Goal: Transaction & Acquisition: Obtain resource

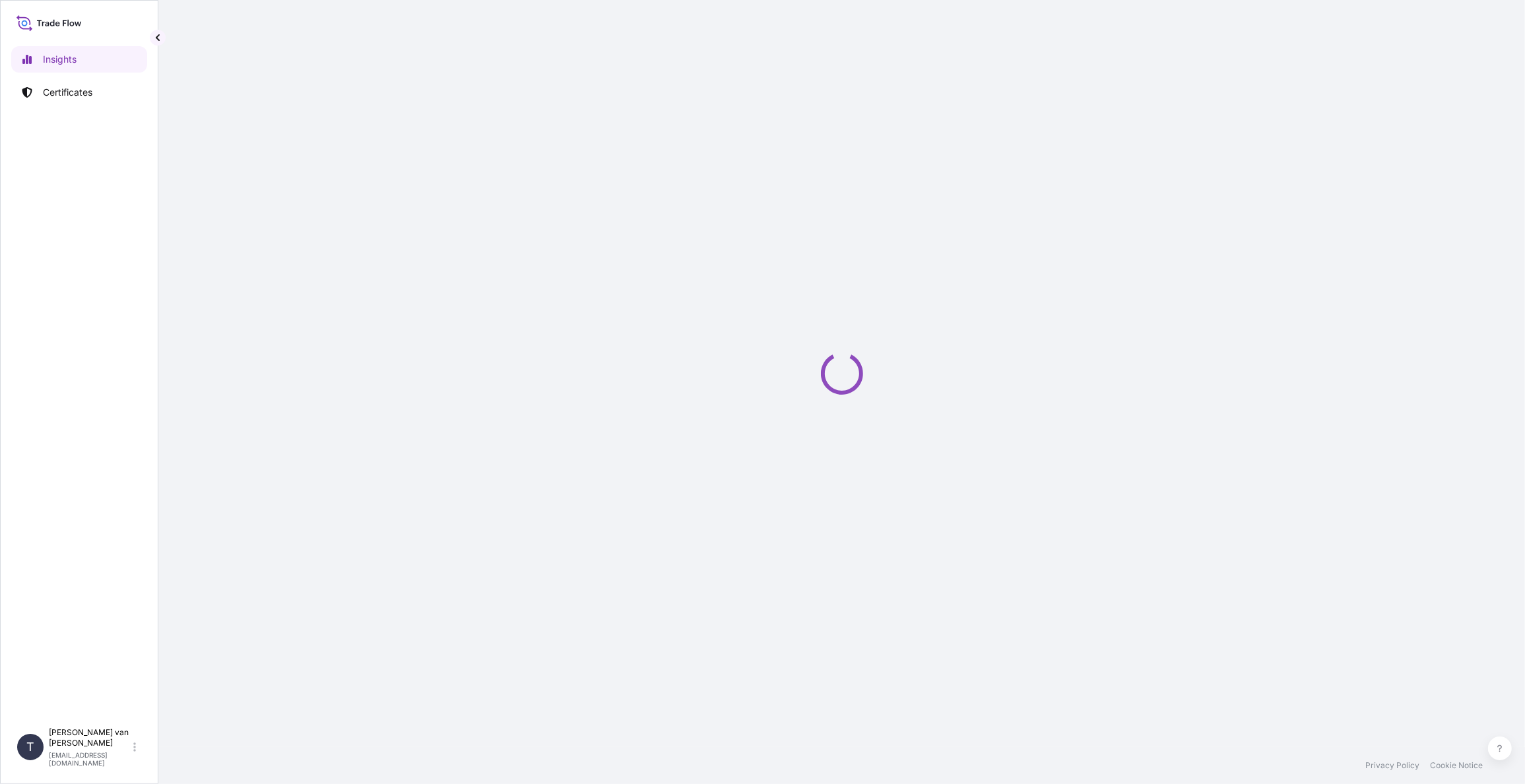
select select "2025"
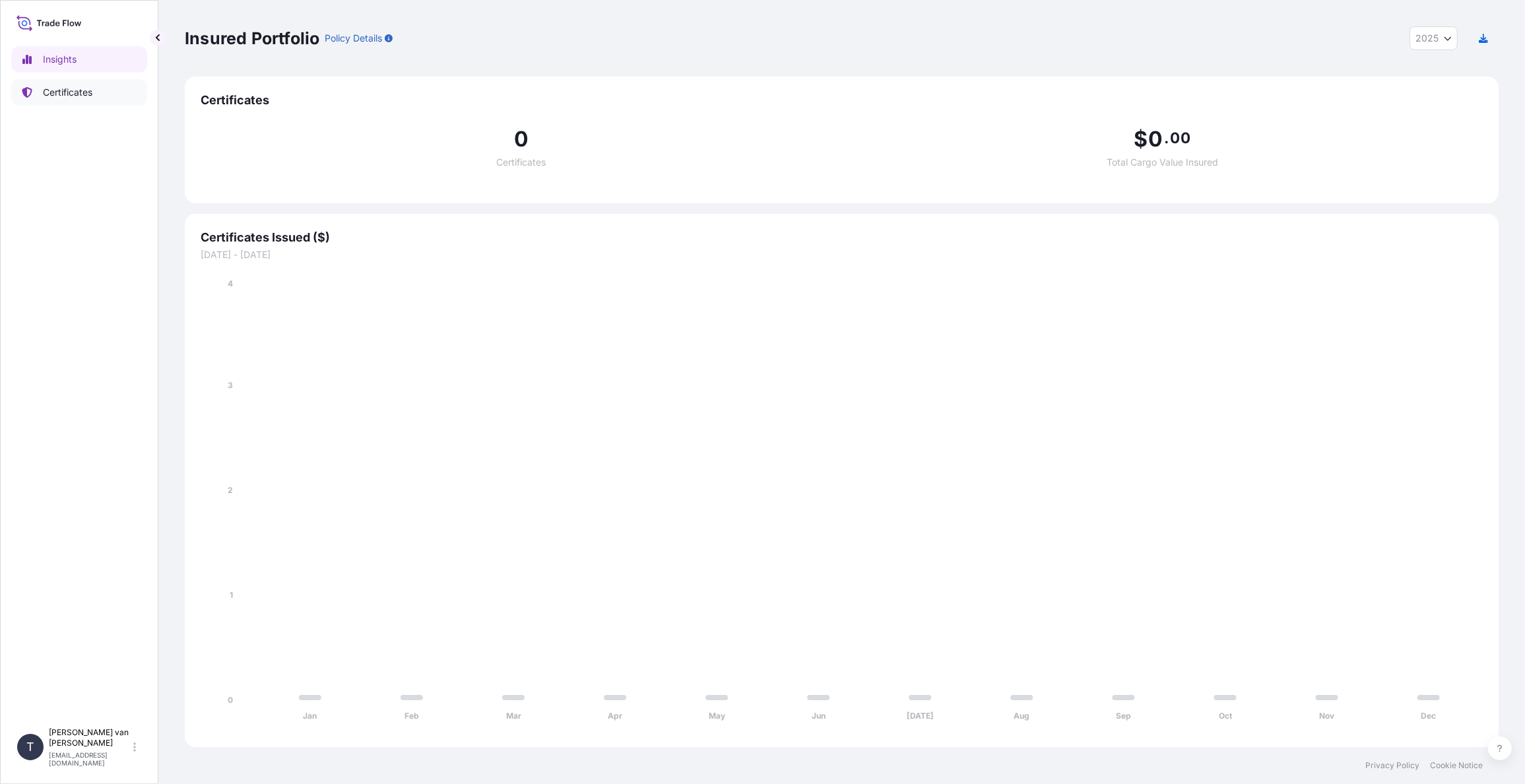
click at [85, 93] on p "Certificates" at bounding box center [68, 92] width 49 height 13
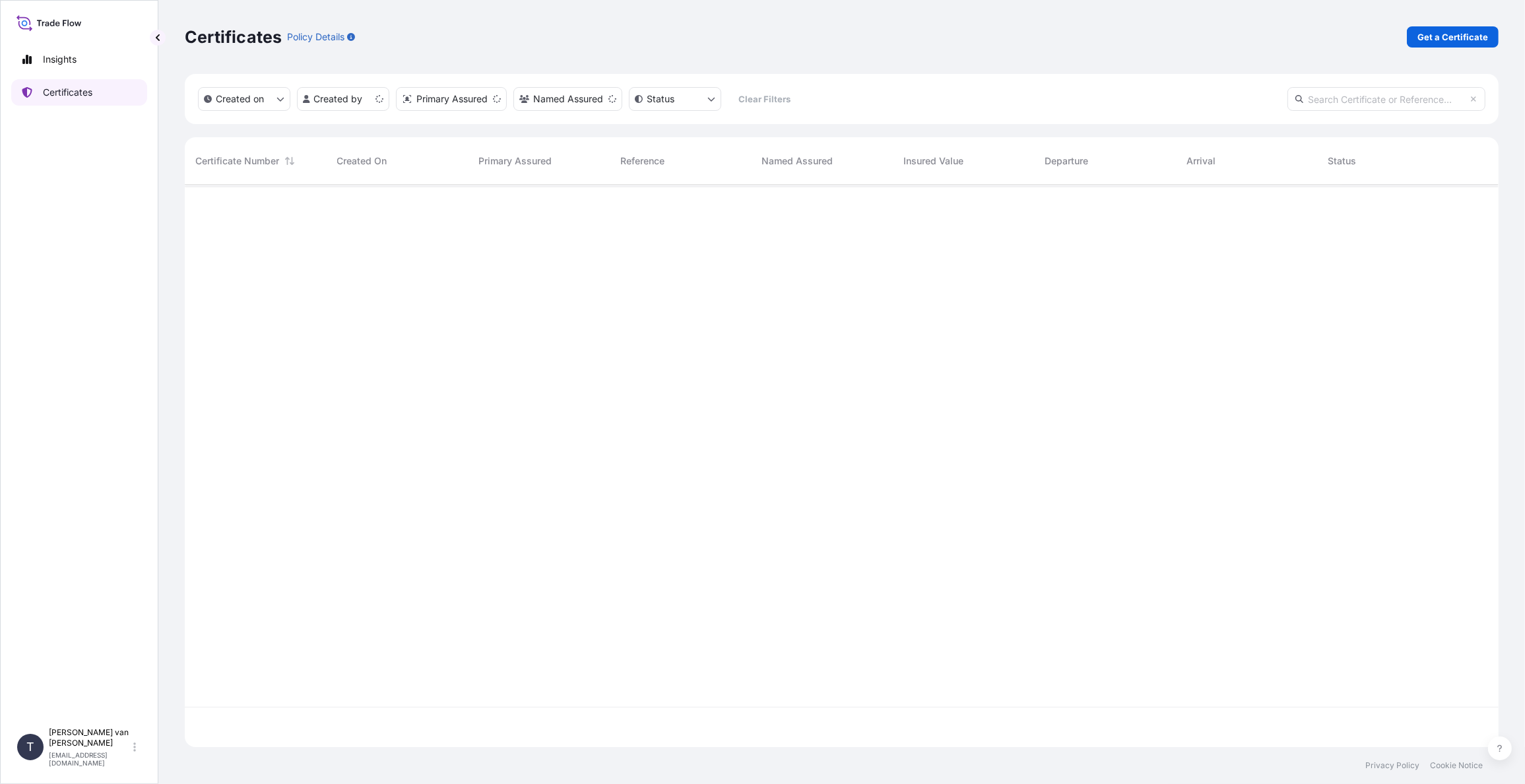
scroll to position [559, 1303]
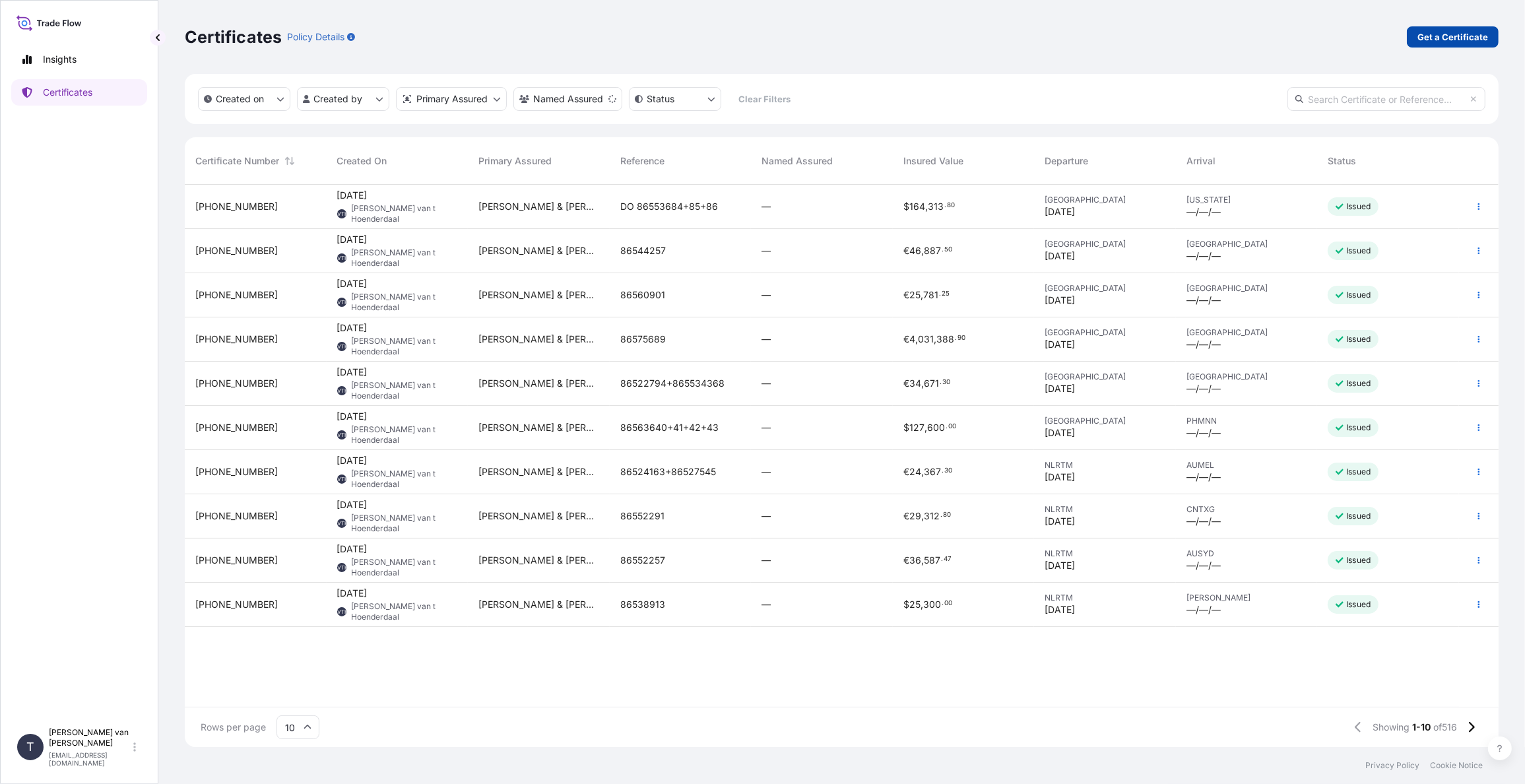
click at [1425, 37] on p "Get a Certificate" at bounding box center [1452, 37] width 70 height 13
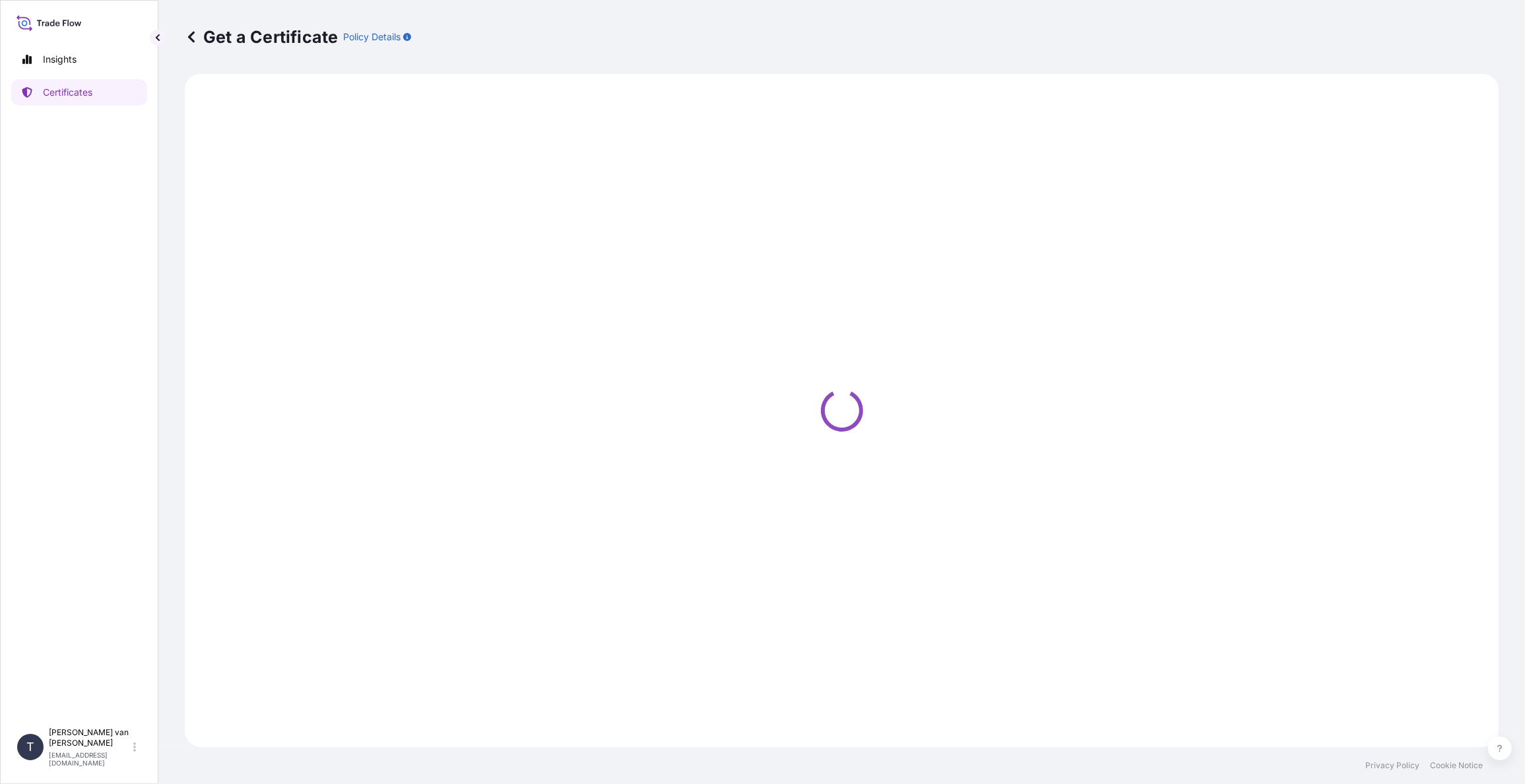
select select "Sea"
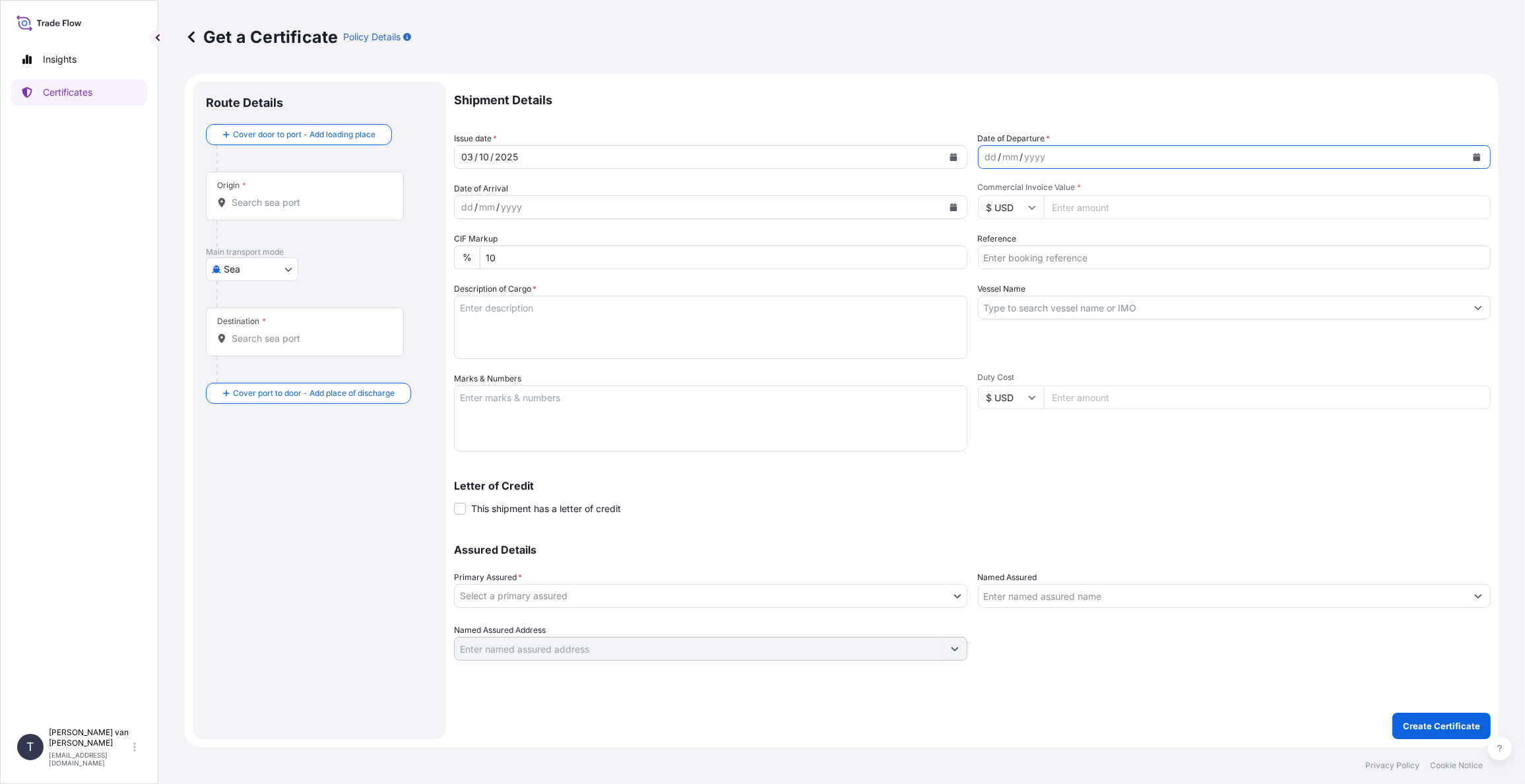
click at [1479, 155] on icon "Calendar" at bounding box center [1476, 156] width 8 height 8
click at [1074, 243] on div "2" at bounding box center [1075, 242] width 24 height 24
click at [1072, 205] on input "Commercial Invoice Value *" at bounding box center [1267, 206] width 447 height 24
type input "37600"
click at [1043, 248] on input "Reference" at bounding box center [1234, 257] width 514 height 24
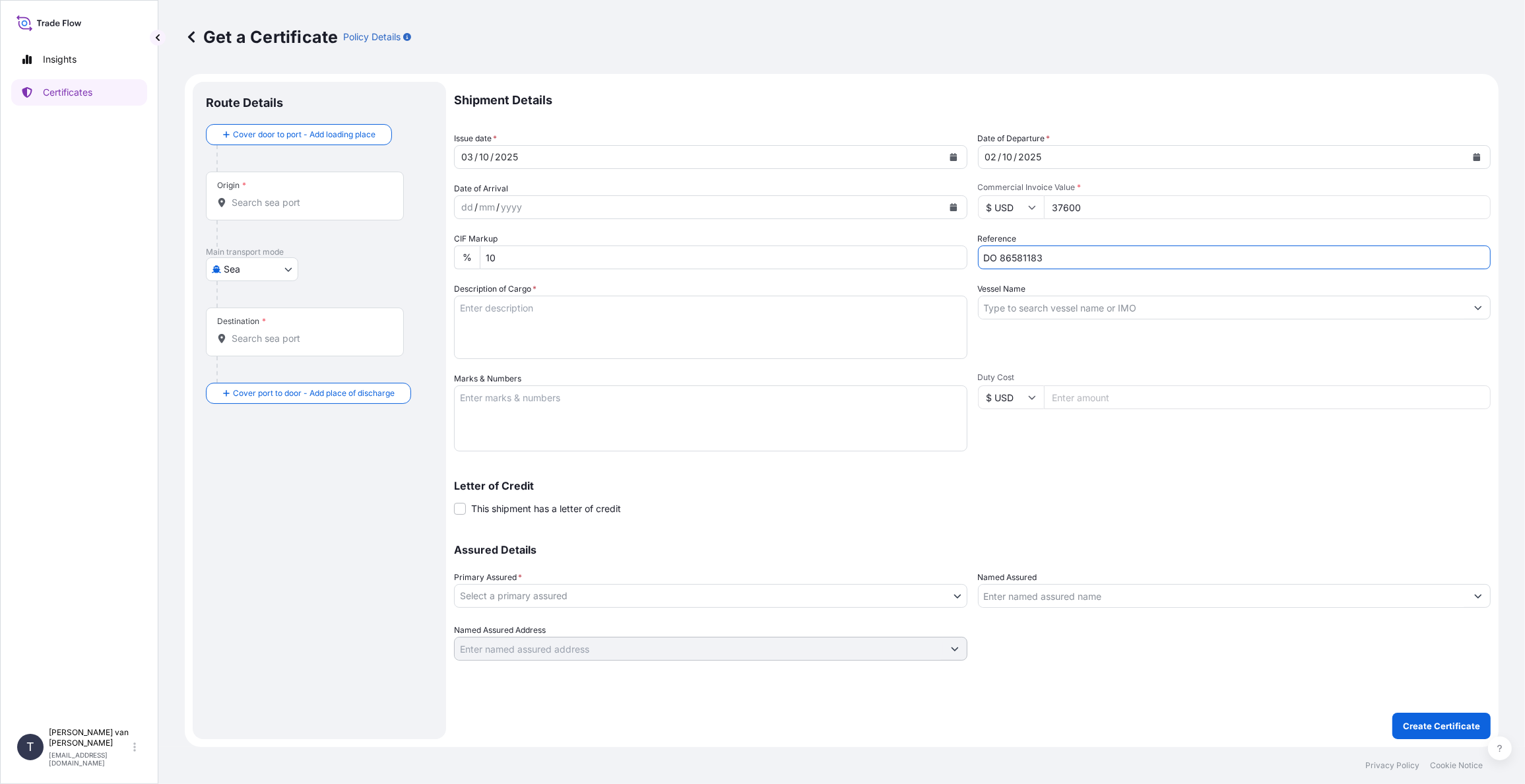
type input "DO 86581183"
click at [1032, 306] on input "Vessel Name" at bounding box center [1222, 307] width 488 height 24
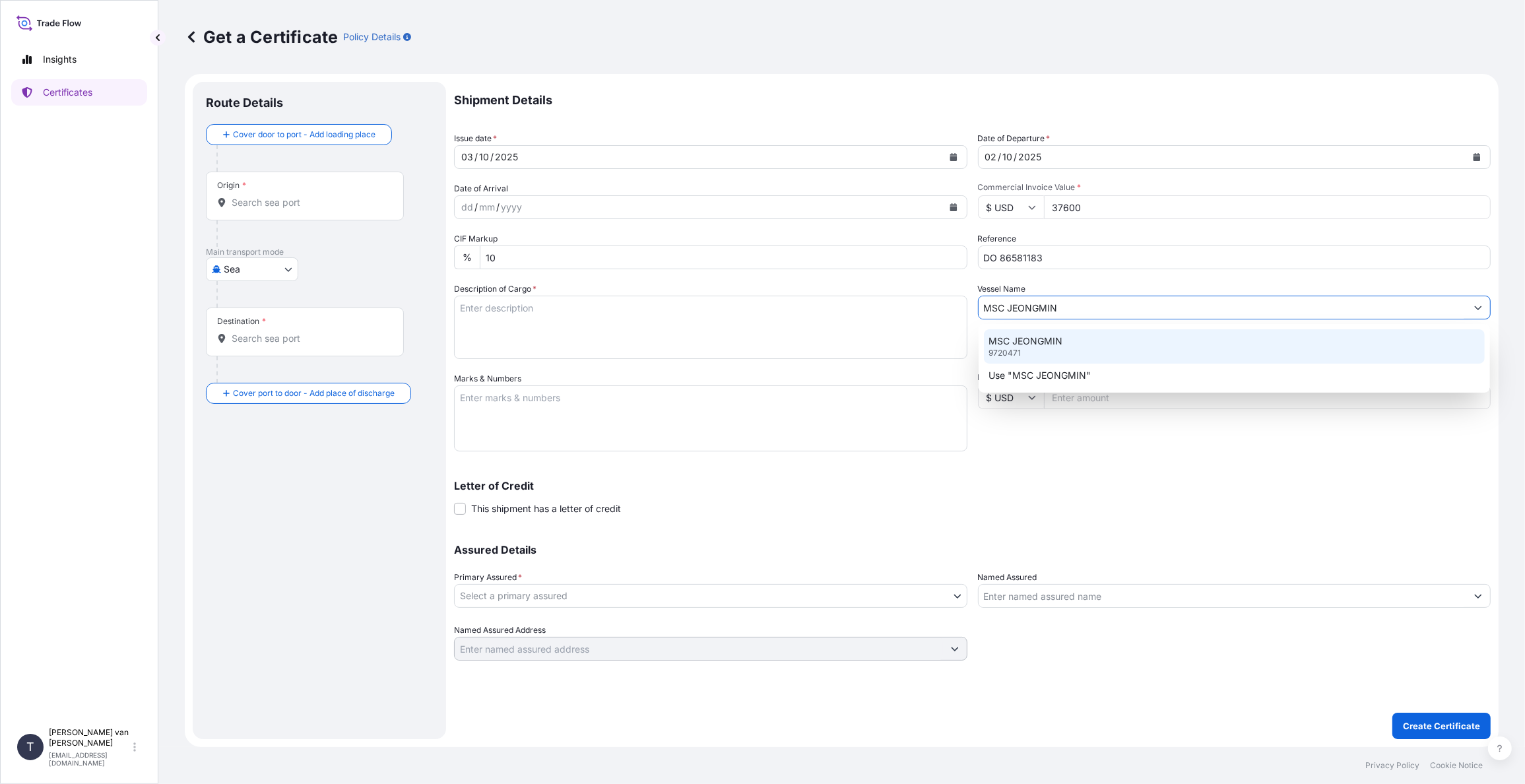
click at [1034, 341] on p "MSC JEONGMIN" at bounding box center [1025, 341] width 74 height 13
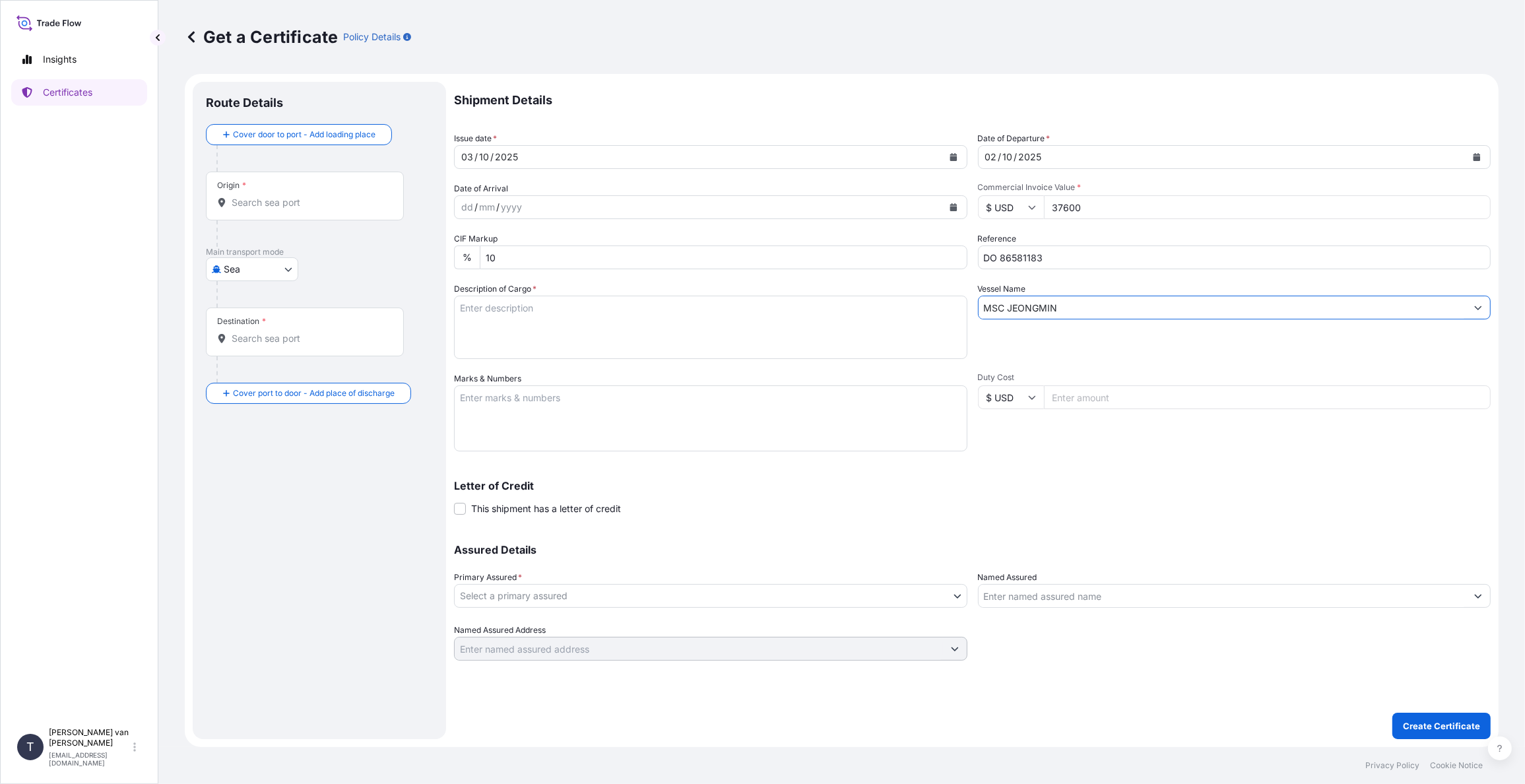
type input "MSC JEONGMIN"
click at [509, 311] on textarea "Description of Cargo *" at bounding box center [710, 327] width 514 height 63
drag, startPoint x: 534, startPoint y: 302, endPoint x: 459, endPoint y: 302, distance: 75.0
click at [459, 302] on textarea "1x 40ft container containing: 800 bags x 25 kg Merigel 300 = 20.000 kg" at bounding box center [710, 327] width 514 height 63
type textarea "1x 40ft container containing: 800 bags x 25 kg Merigel 300 = 20.000 kg"
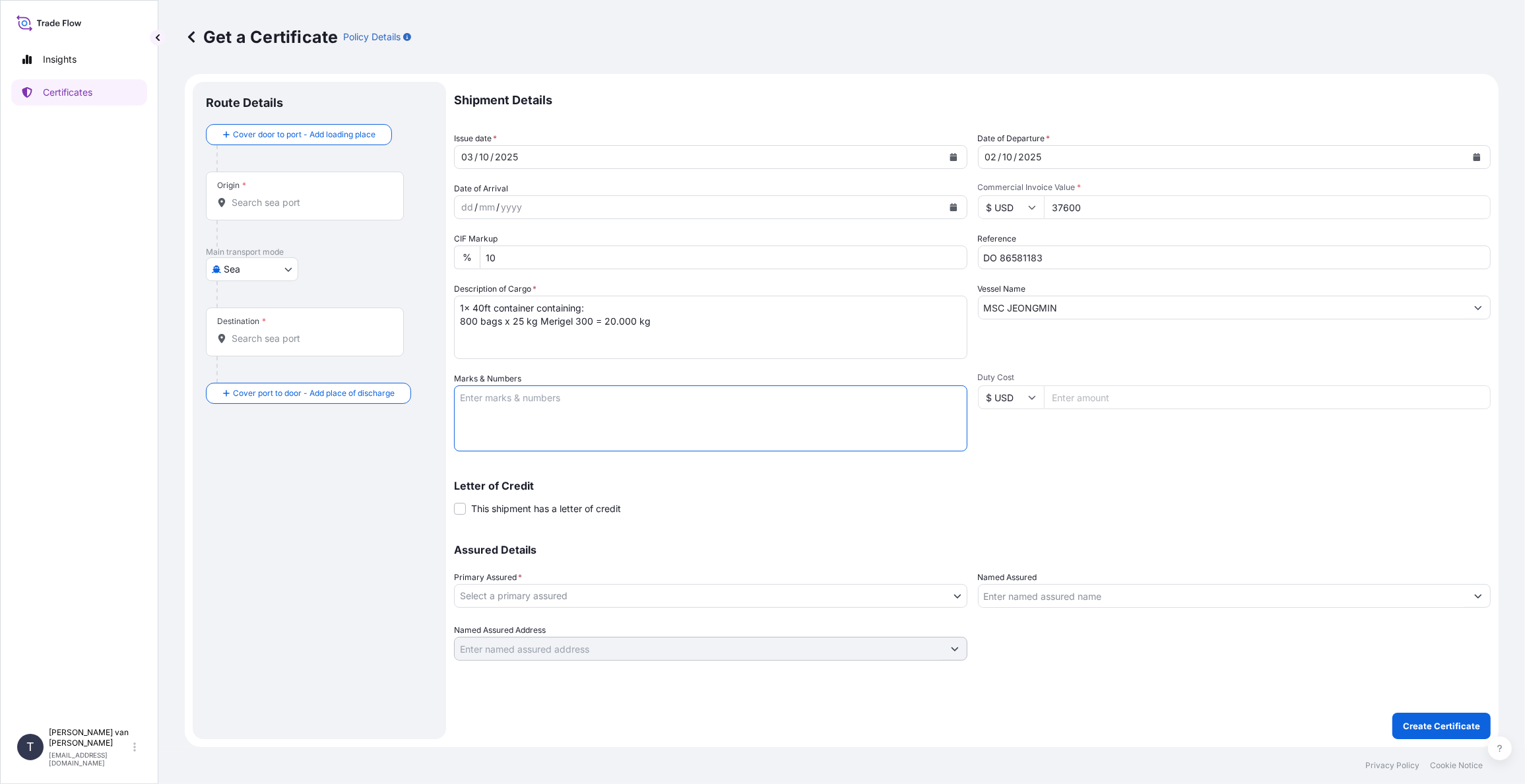
click at [486, 407] on textarea "Marks & Numbers" at bounding box center [710, 418] width 514 height 66
paste textarea "1x 40ft container"
type textarea "1x 40ft container: CONTAINER: SEAL: TRHU8720921 A107125 DO: 86581183 SO: 259491…"
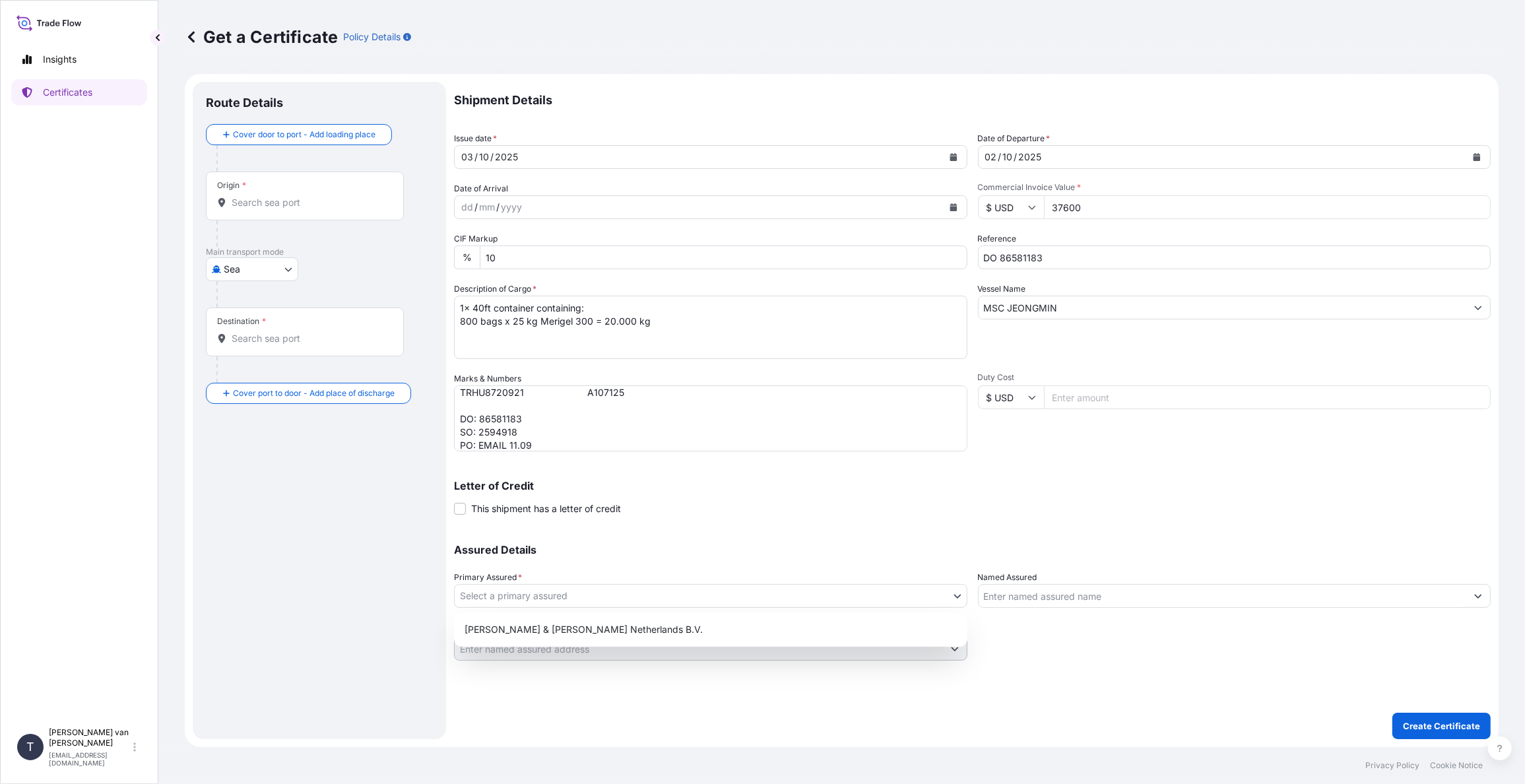
click at [549, 599] on body "Insights Certificates T Tim van t Hoenderdaal logistics@tmalogistics.nl Get a C…" at bounding box center [762, 392] width 1525 height 784
click at [529, 627] on div "Tate & Lyle Netherlands B.V." at bounding box center [710, 629] width 503 height 24
select select "31666"
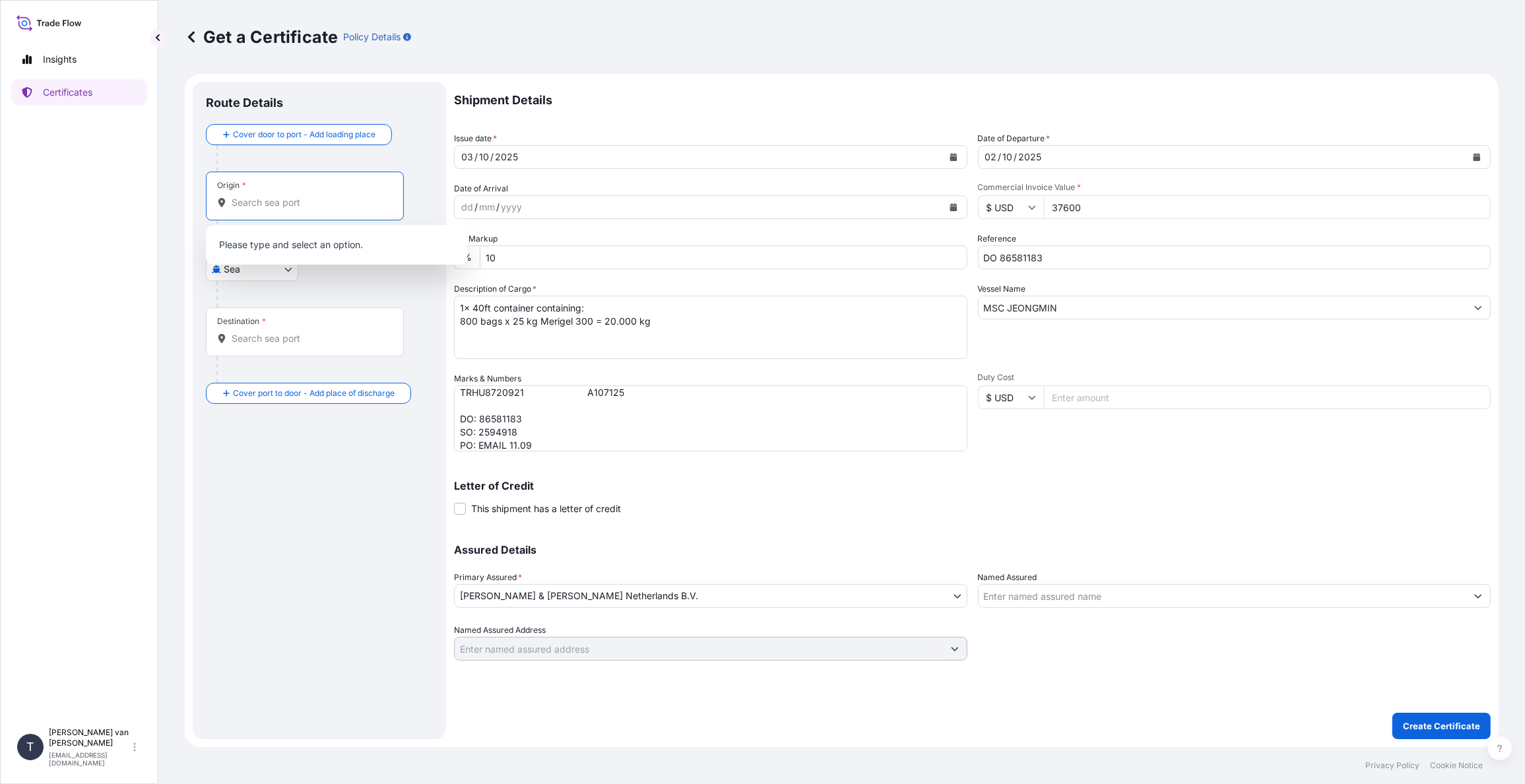
click at [297, 203] on input "Origin *" at bounding box center [309, 202] width 155 height 13
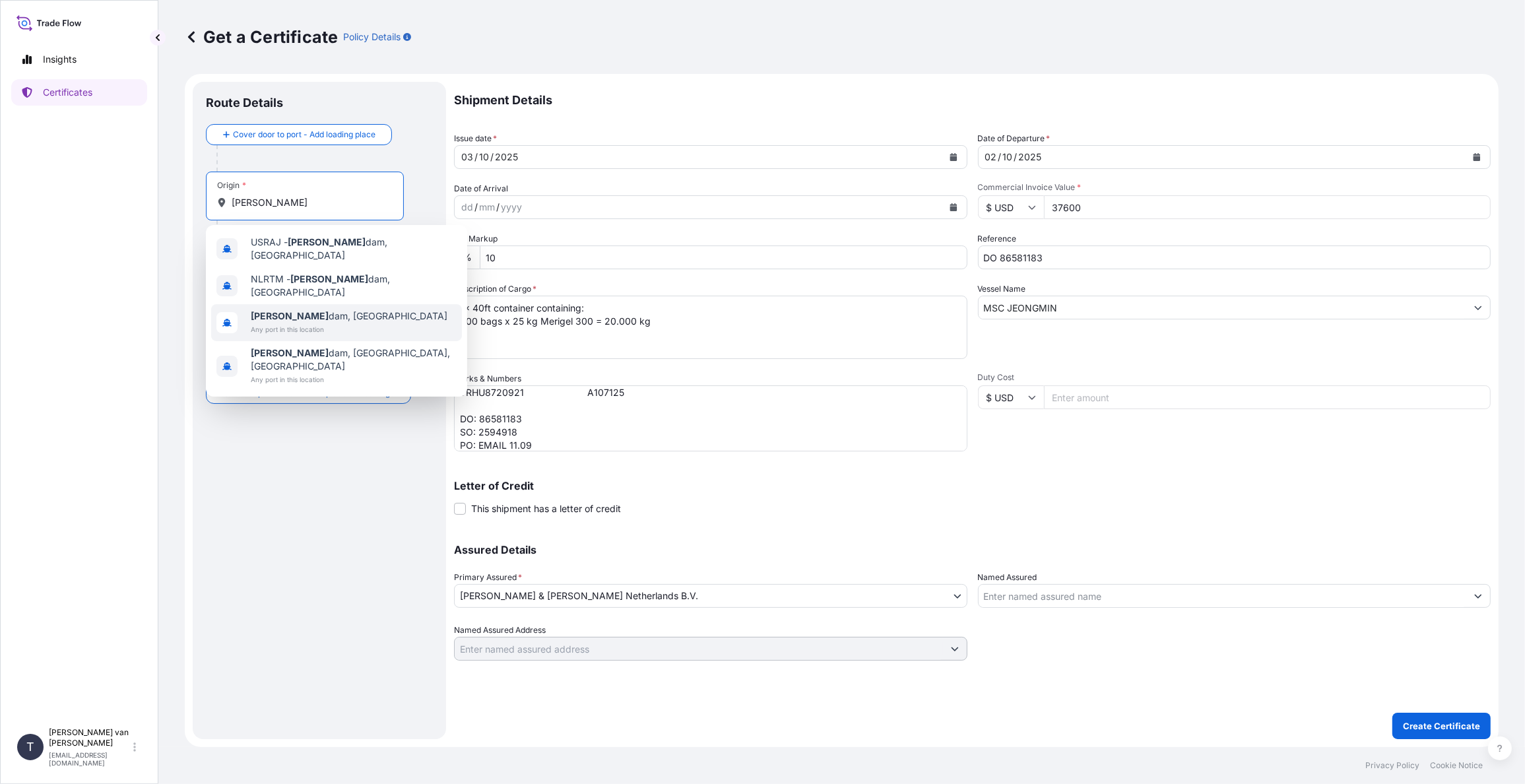
click at [306, 304] on div "Rotter dam, Netherlands Any port in this location" at bounding box center [336, 322] width 251 height 37
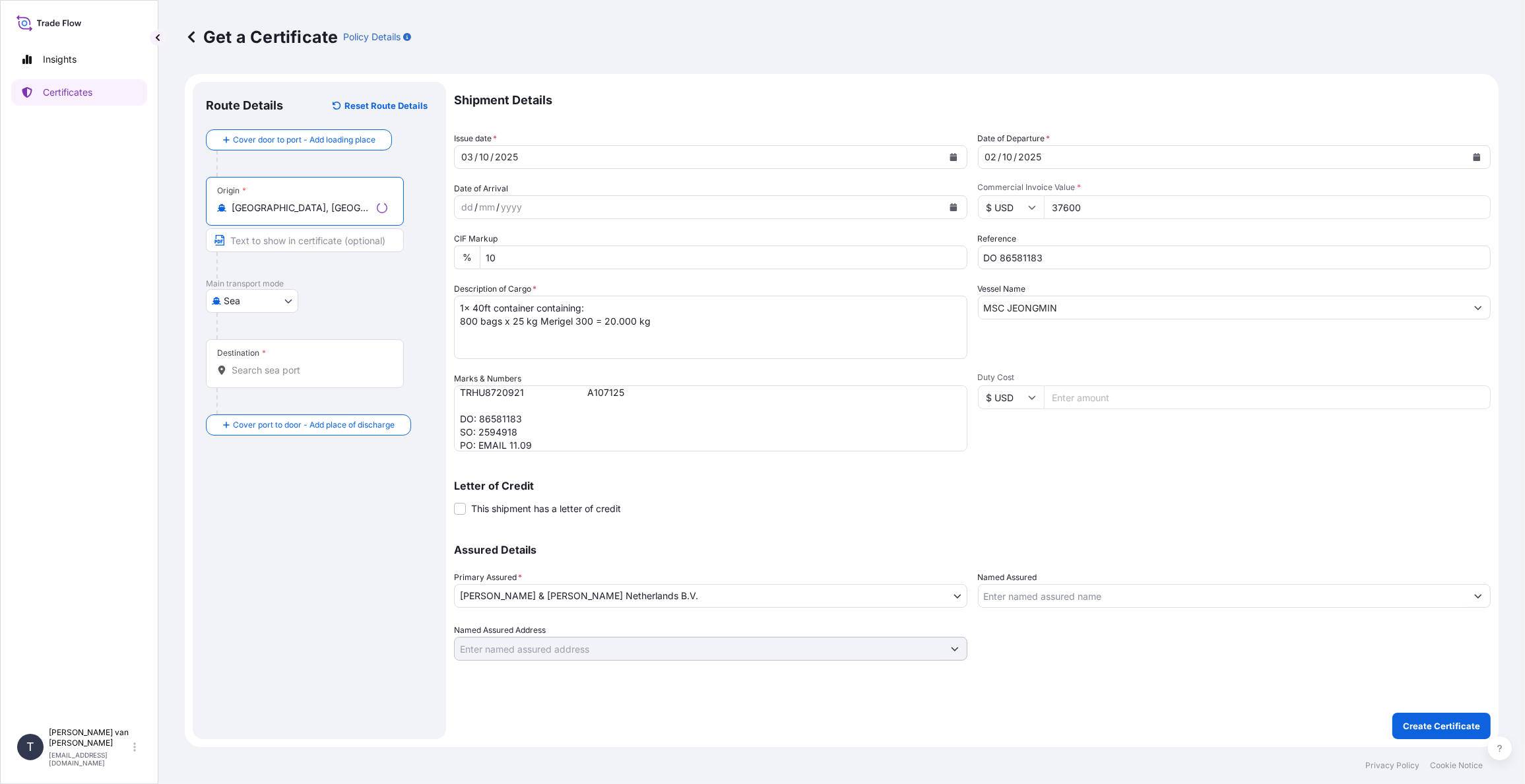
type input "Rotterdam, Netherlands"
click at [264, 375] on input "Destination *" at bounding box center [309, 370] width 155 height 13
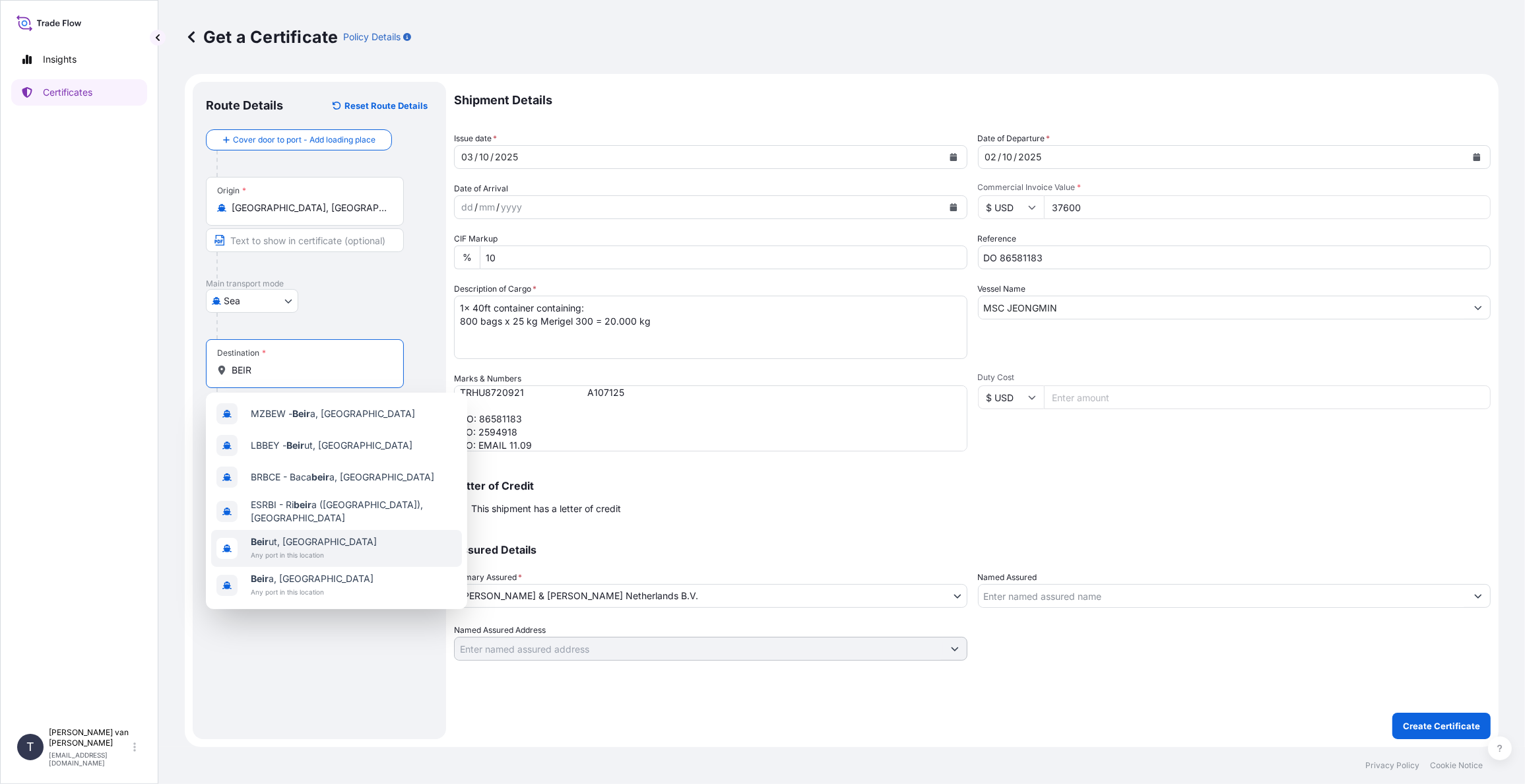
click at [298, 535] on span "Beir ut, Lebanon" at bounding box center [314, 541] width 126 height 13
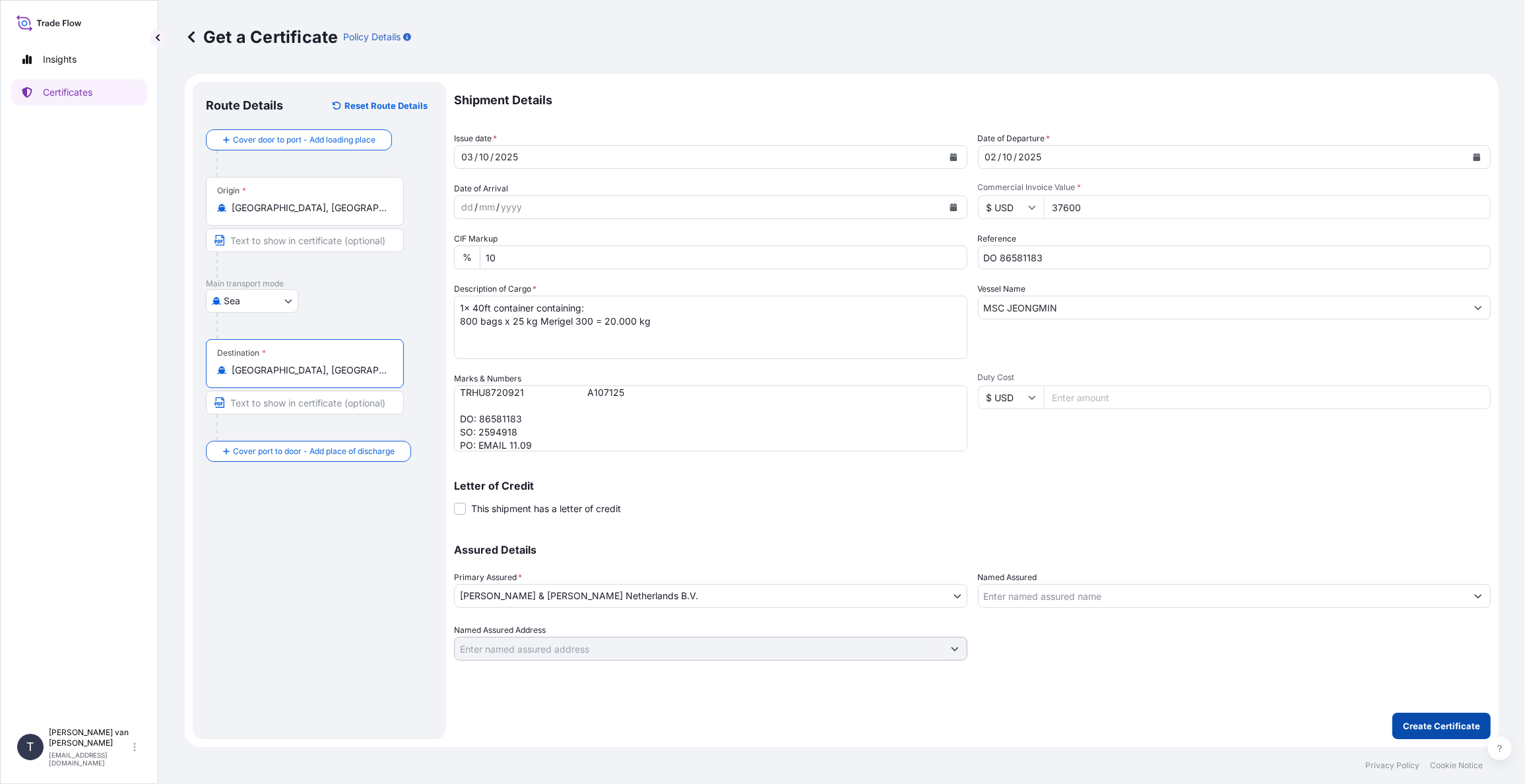
type input "Beirut, Lebanon"
click at [1435, 725] on p "Create Certificate" at bounding box center [1442, 725] width 77 height 13
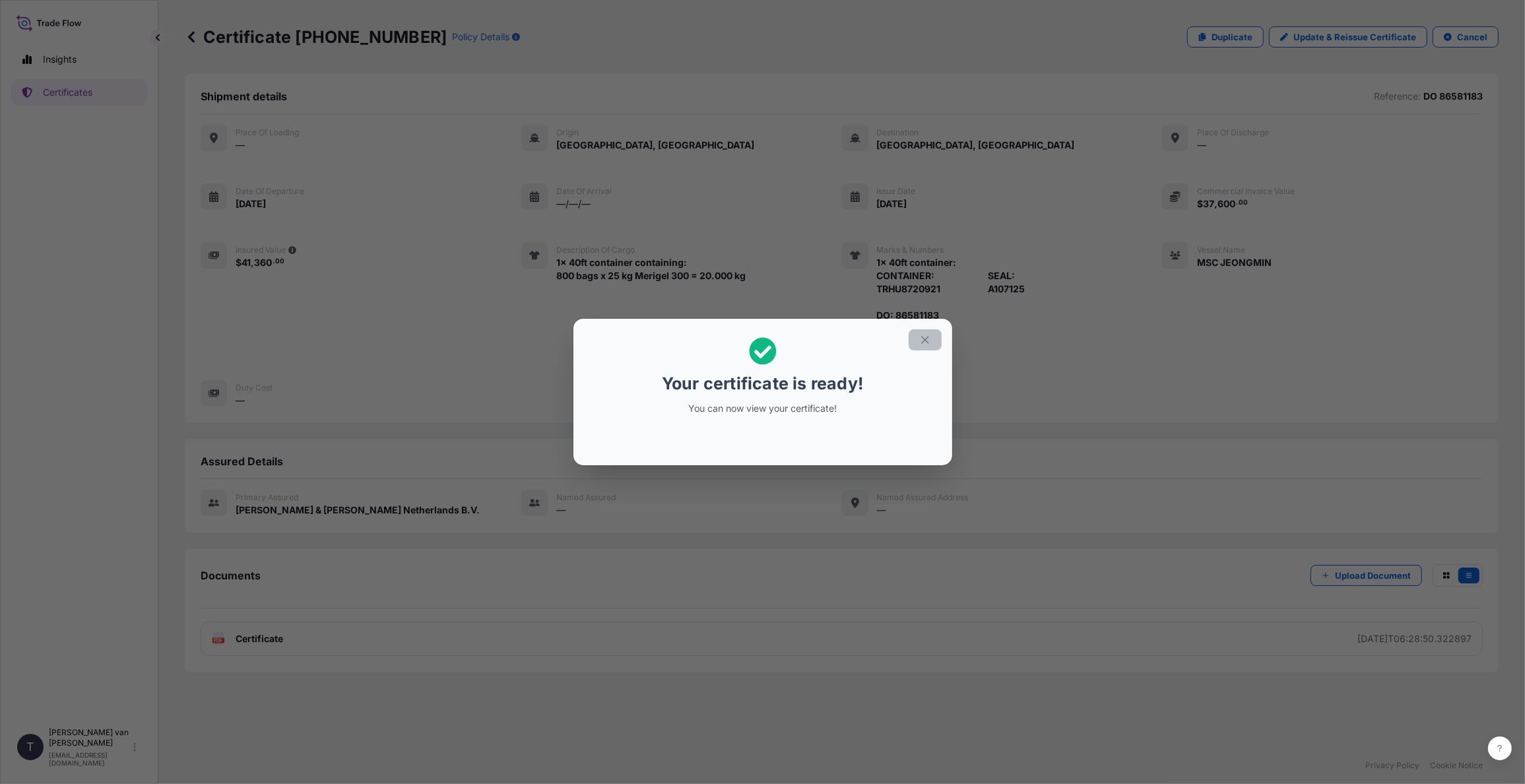
click at [928, 338] on icon "button" at bounding box center [925, 340] width 12 height 12
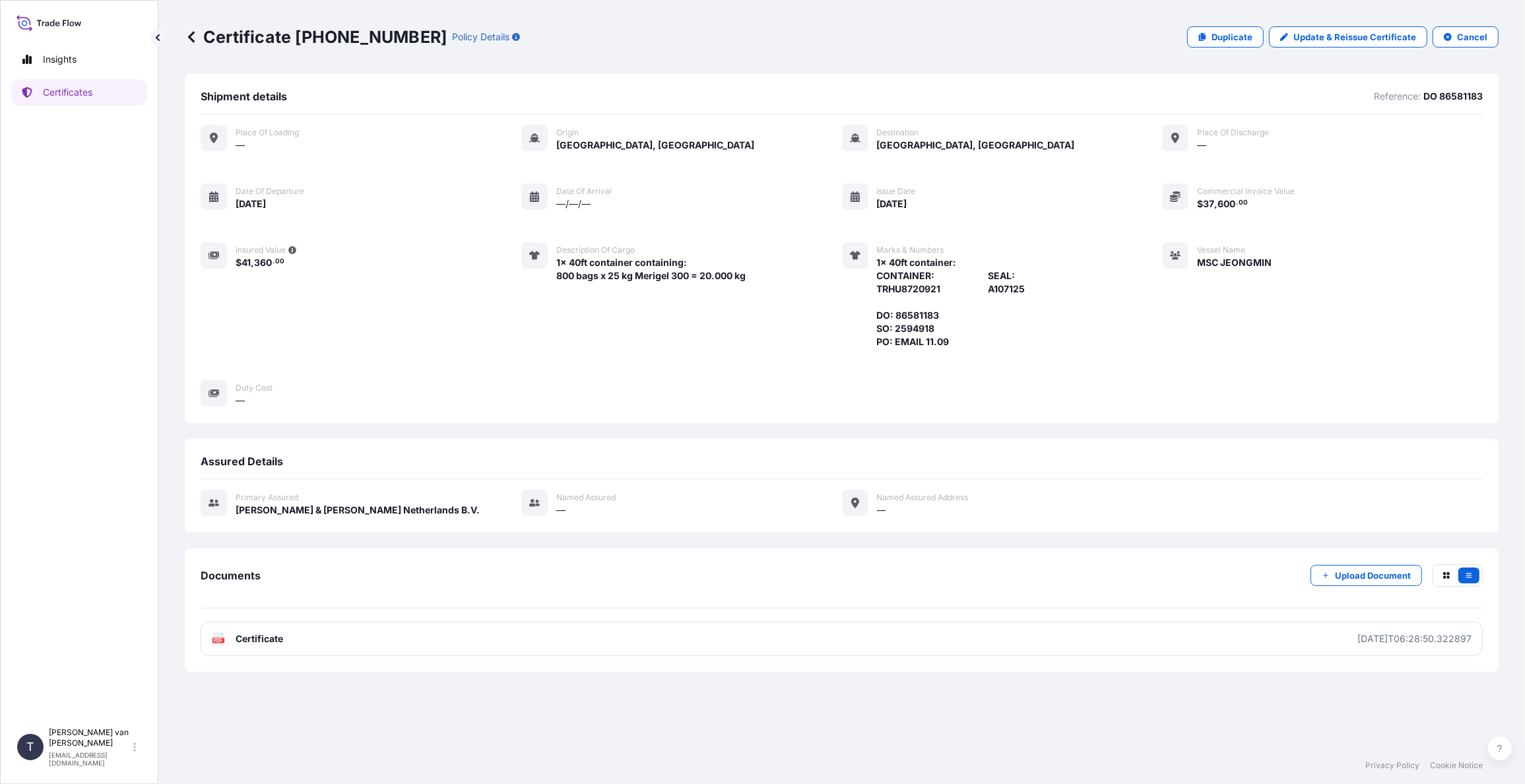
click at [385, 37] on p "Certificate 31666-545-1" at bounding box center [315, 37] width 262 height 21
drag, startPoint x: 397, startPoint y: 35, endPoint x: 296, endPoint y: 40, distance: 101.1
click at [296, 40] on p "Certificate 31666-545-1" at bounding box center [315, 37] width 262 height 21
copy p "31666-545-1"
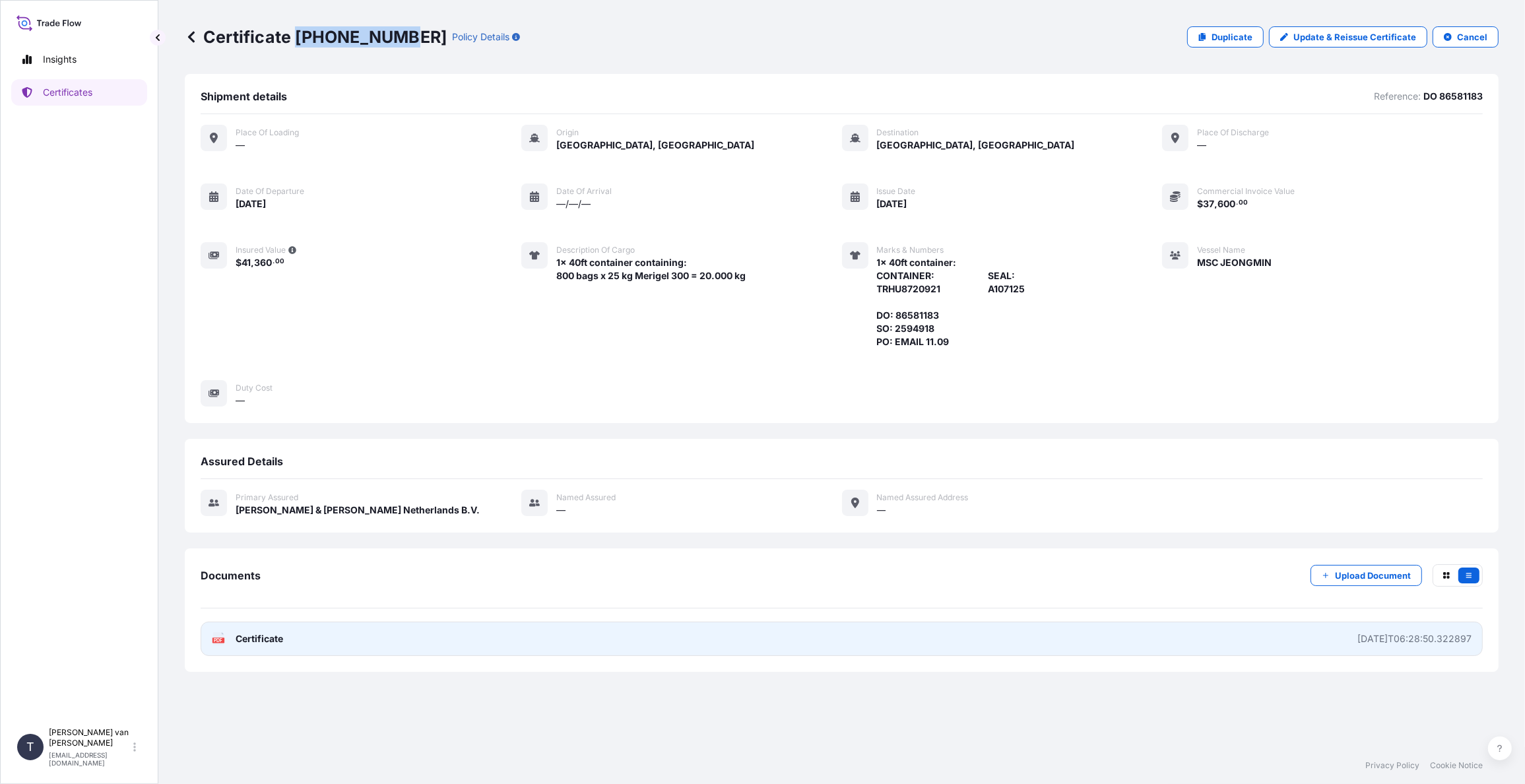
click at [264, 633] on span "Certificate" at bounding box center [259, 638] width 47 height 13
click at [278, 641] on span "Certificate" at bounding box center [259, 638] width 47 height 13
